Goal: Information Seeking & Learning: Learn about a topic

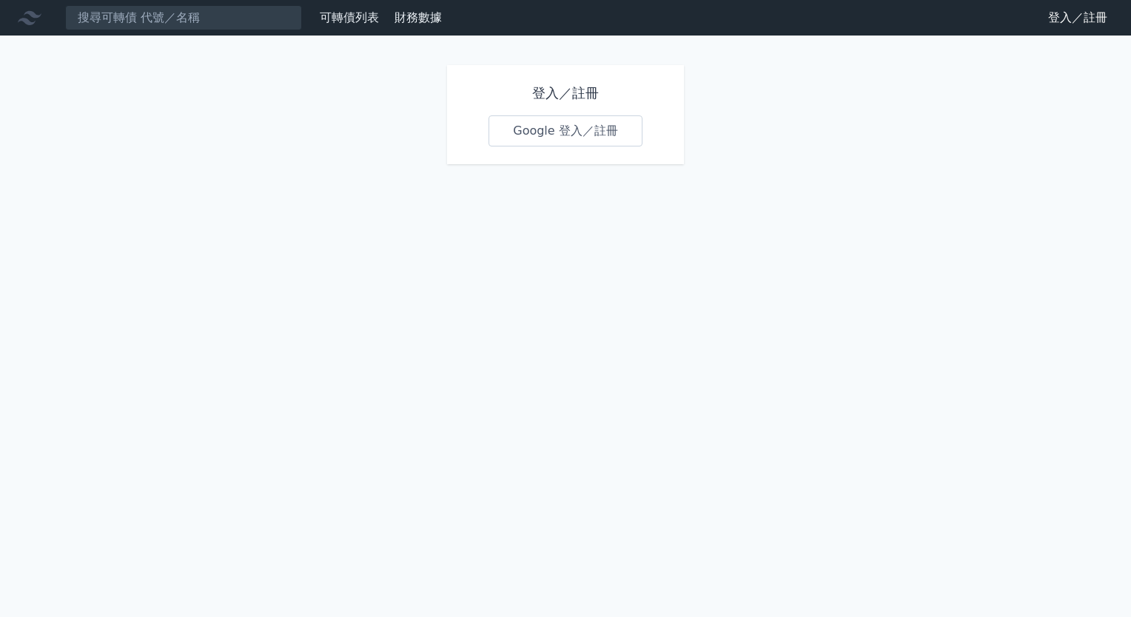
click at [580, 123] on link "Google 登入／註冊" at bounding box center [566, 130] width 154 height 31
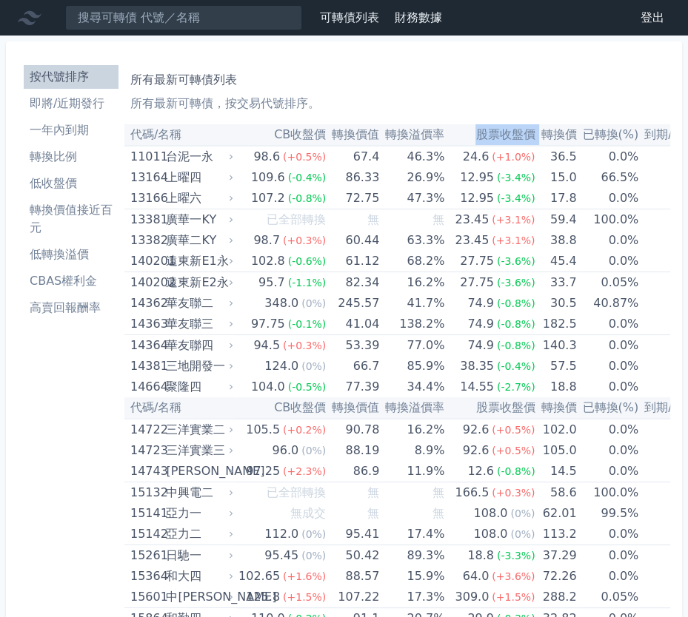
drag, startPoint x: 453, startPoint y: 138, endPoint x: 524, endPoint y: 140, distance: 71.1
click at [524, 140] on tr "代碼/名稱 CB收盤價 轉換價值 轉換溢價率 股票收盤價 轉換價 已轉換(%) 到期/提前賣回日" at bounding box center [430, 134] width 613 height 21
copy tr "股票收盤價"
click at [554, 135] on th "轉換價" at bounding box center [554, 134] width 41 height 21
drag, startPoint x: 554, startPoint y: 137, endPoint x: 519, endPoint y: 138, distance: 35.5
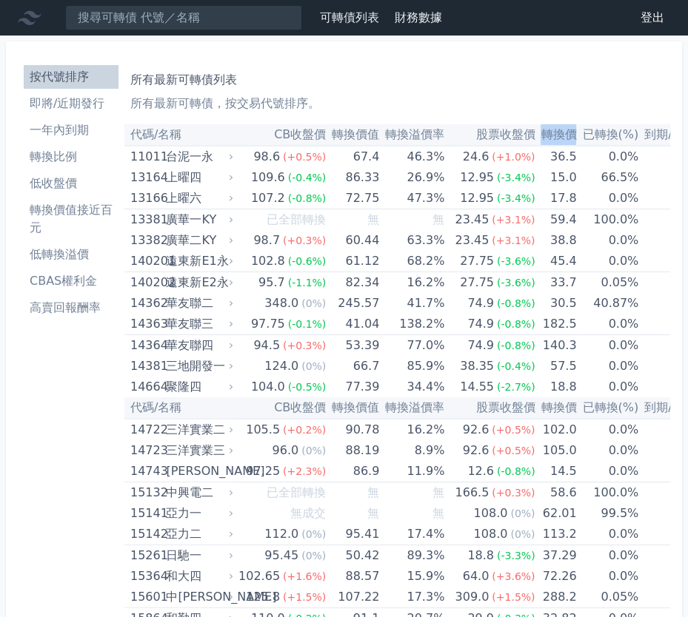
click at [534, 138] on th "轉換價" at bounding box center [554, 134] width 41 height 21
copy th "轉換價"
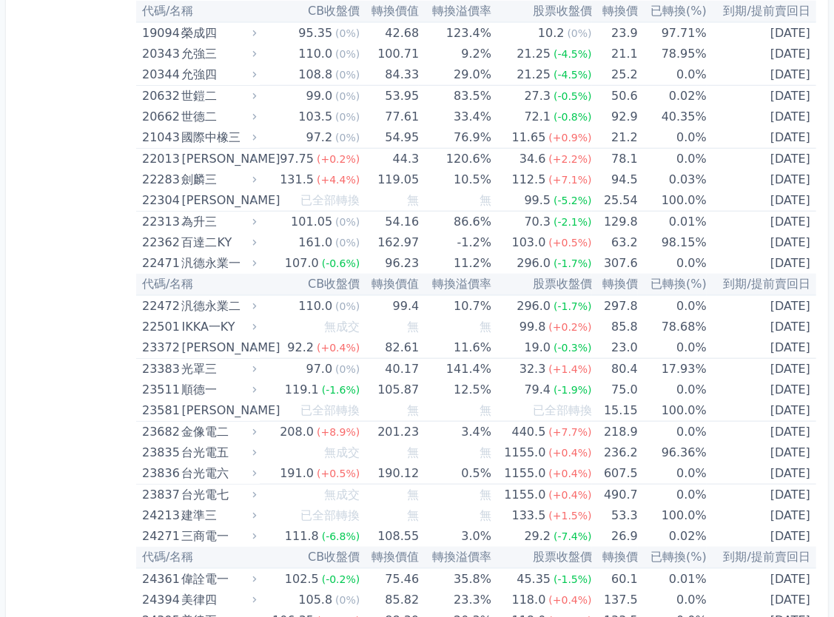
scroll to position [971, 0]
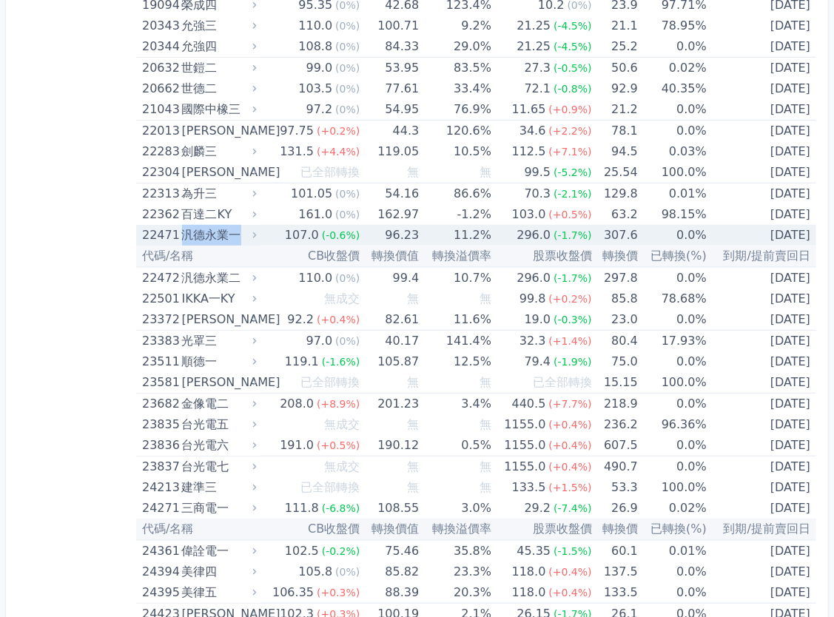
drag, startPoint x: 248, startPoint y: 230, endPoint x: 186, endPoint y: 231, distance: 62.2
click at [186, 231] on div "汎德永業一" at bounding box center [218, 235] width 72 height 21
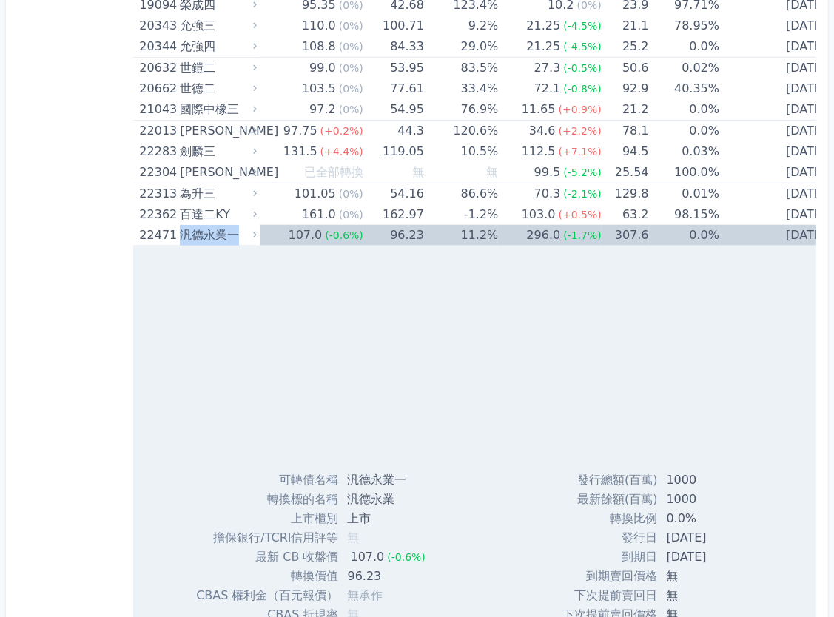
copy div "汎德永業一"
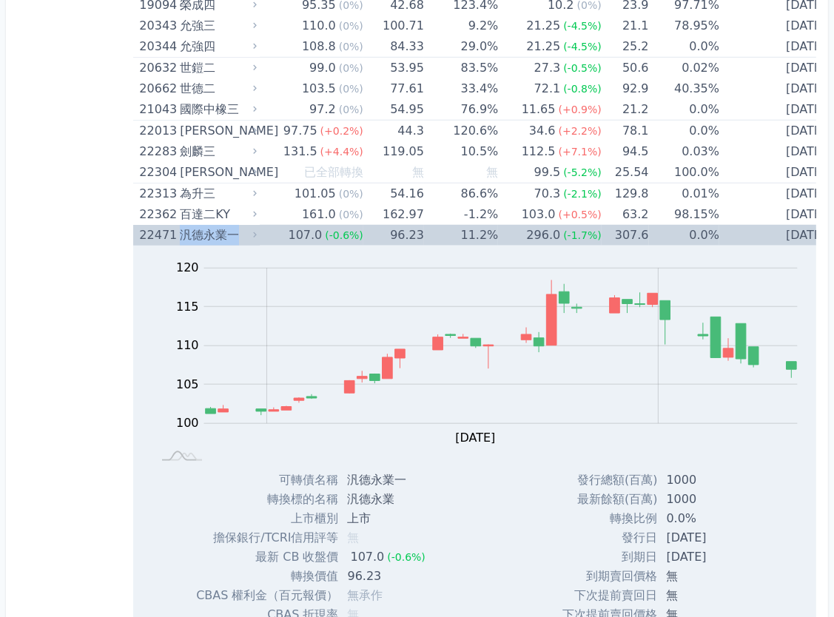
click at [194, 233] on div "汎德永業一" at bounding box center [217, 235] width 74 height 21
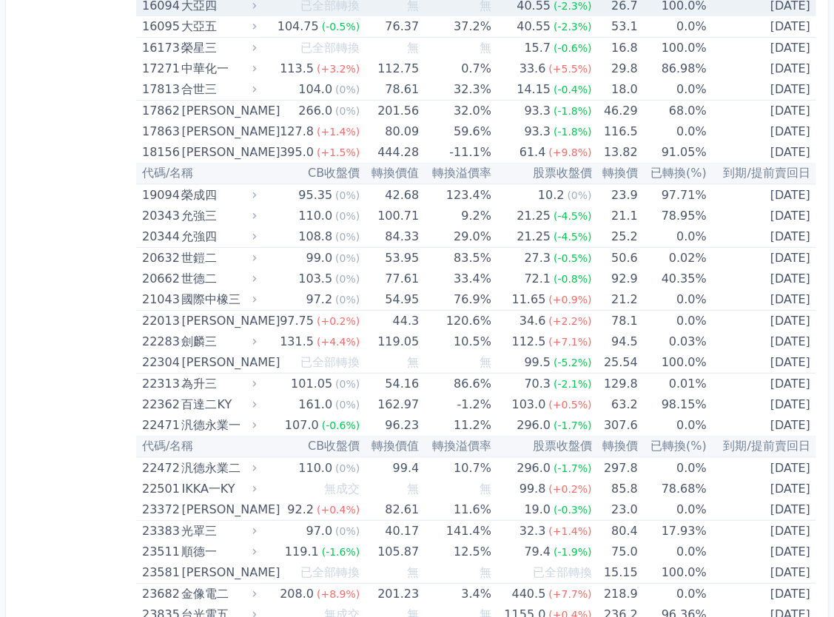
scroll to position [962, 0]
